Goal: Task Accomplishment & Management: Use online tool/utility

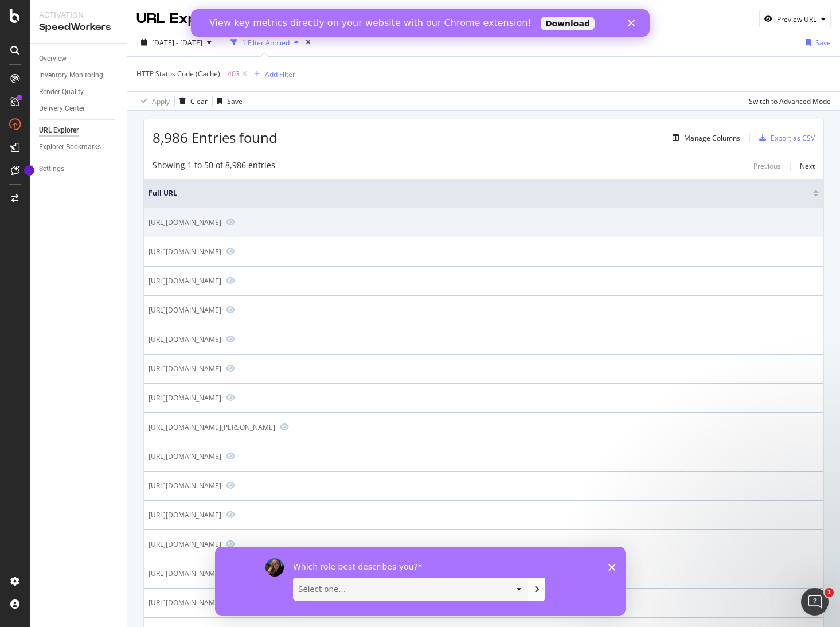
click at [221, 224] on div "[URL][DOMAIN_NAME]" at bounding box center [185, 222] width 73 height 10
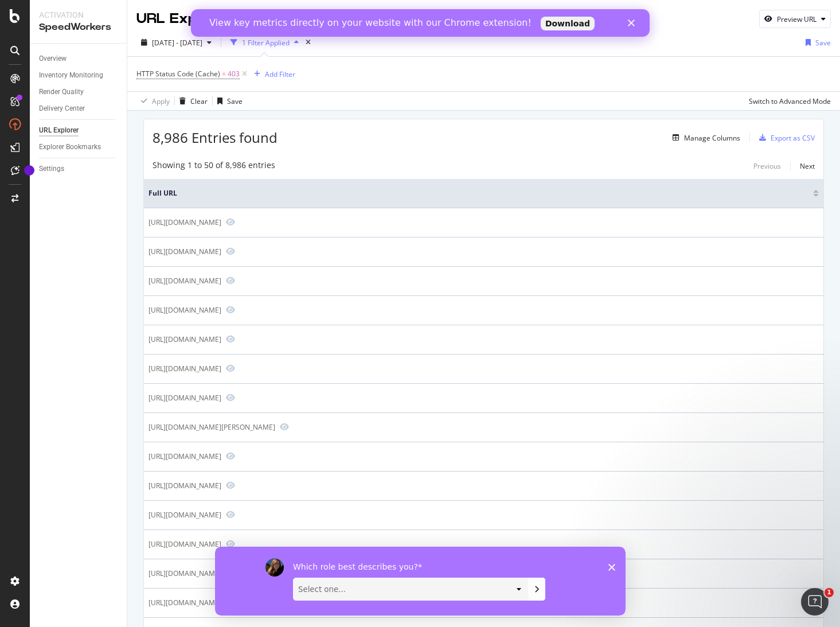
click at [612, 561] on div "Which role best describes you? Select one... Analyst/BI C-level Leadership Cont…" at bounding box center [419, 580] width 411 height 69
click at [610, 564] on icon "Close survey" at bounding box center [611, 566] width 7 height 7
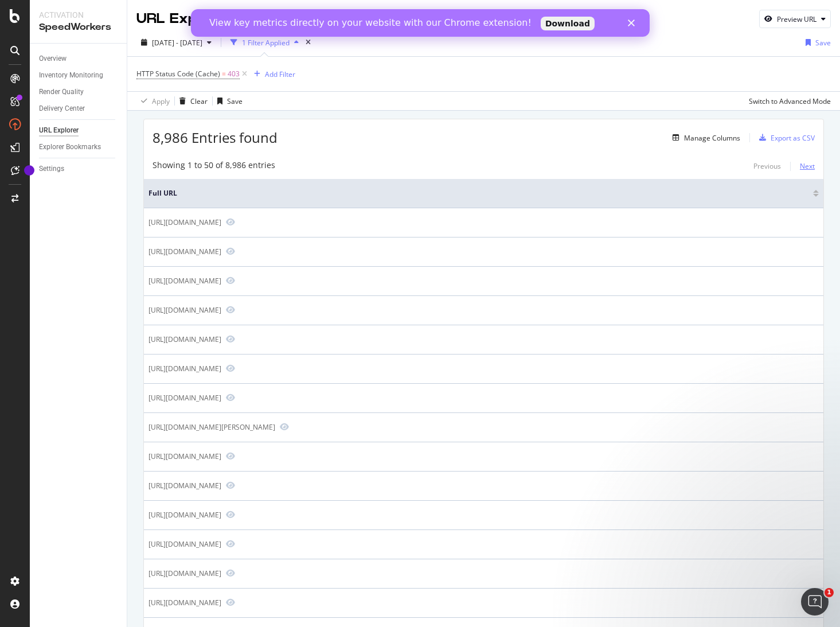
click at [800, 164] on div "Next" at bounding box center [807, 166] width 15 height 10
click at [766, 162] on div "Previous" at bounding box center [767, 166] width 28 height 10
